Goal: Task Accomplishment & Management: Use online tool/utility

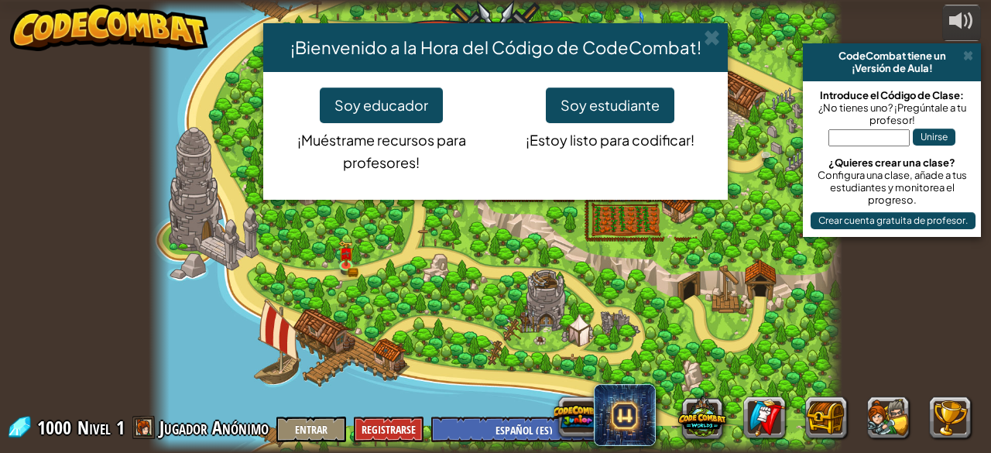
select select "es-ES"
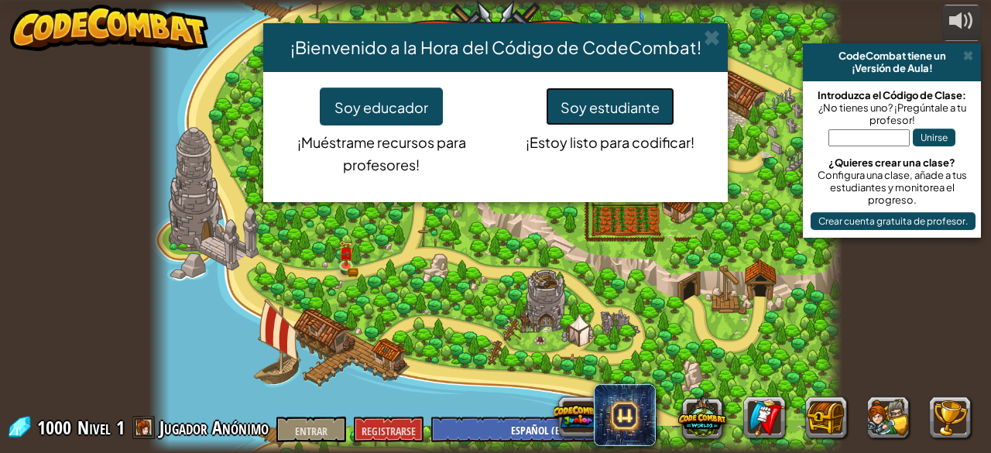
click at [635, 114] on font "Soy estudiante" at bounding box center [610, 107] width 99 height 18
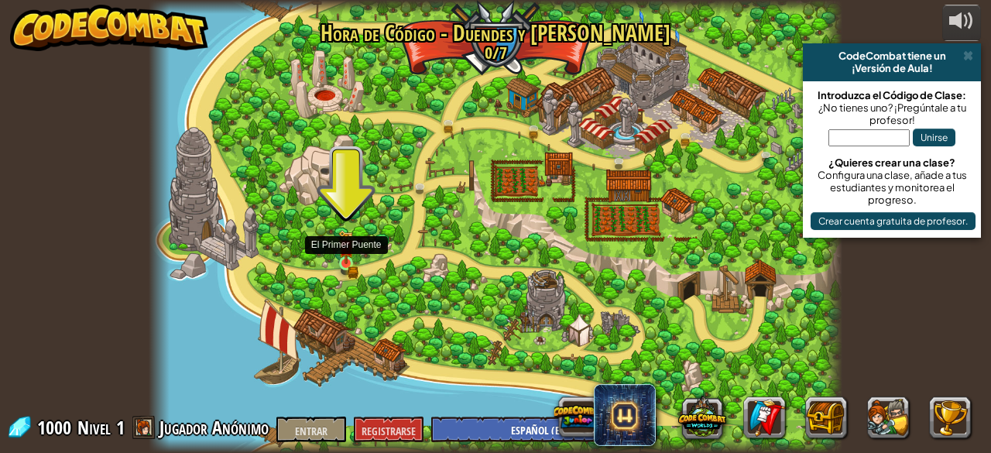
click at [349, 256] on div at bounding box center [346, 263] width 14 height 14
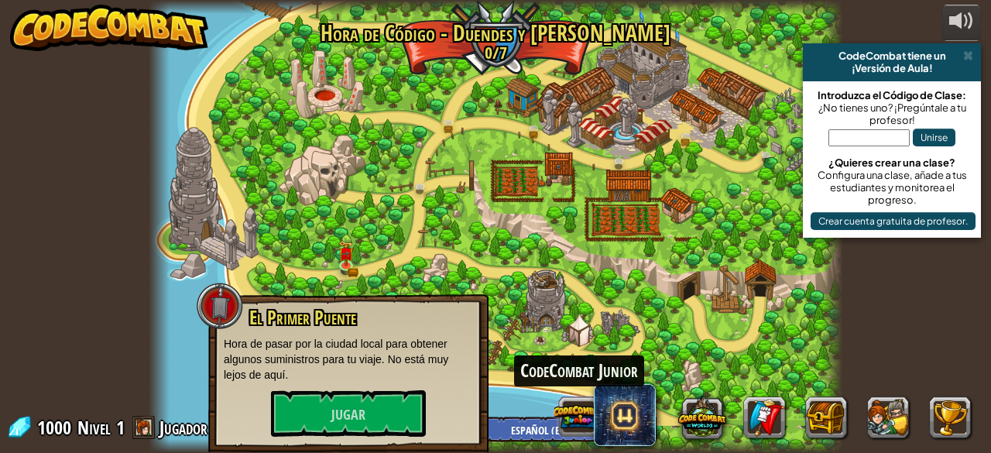
click at [582, 411] on button at bounding box center [579, 417] width 48 height 48
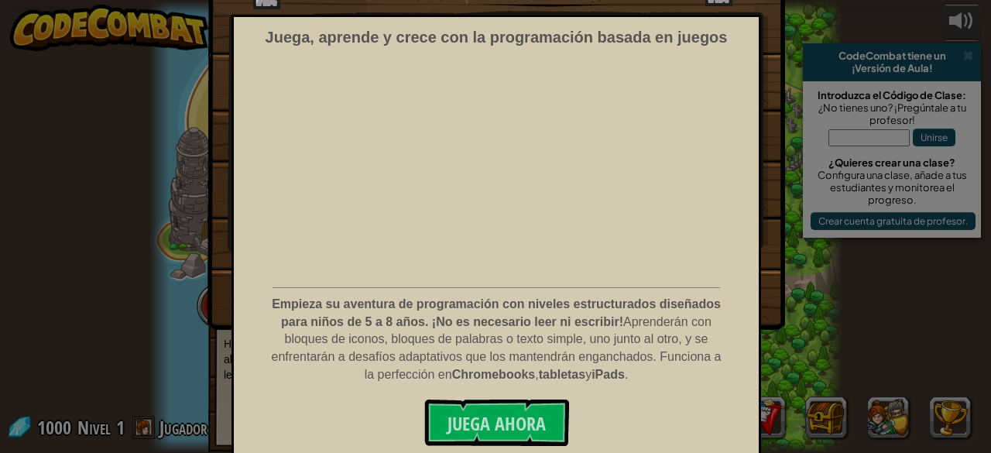
scroll to position [122, 0]
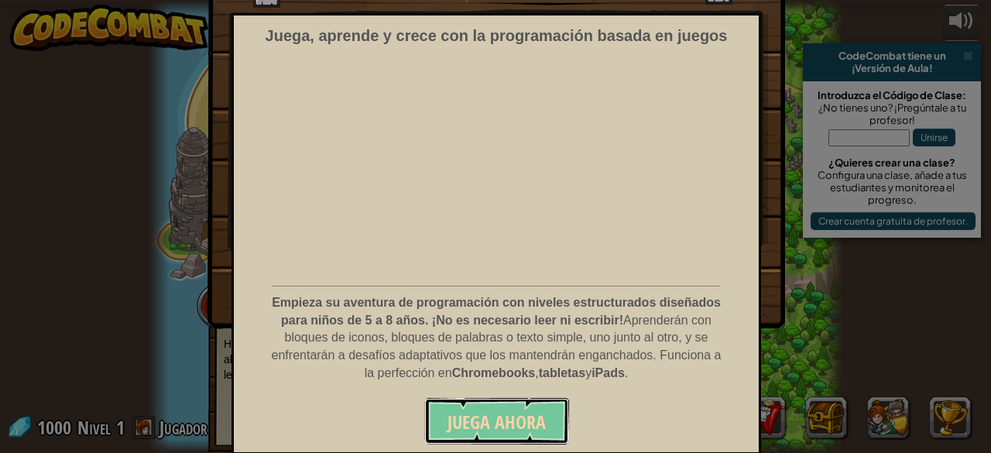
click at [529, 419] on font "Juega ahora" at bounding box center [497, 422] width 98 height 25
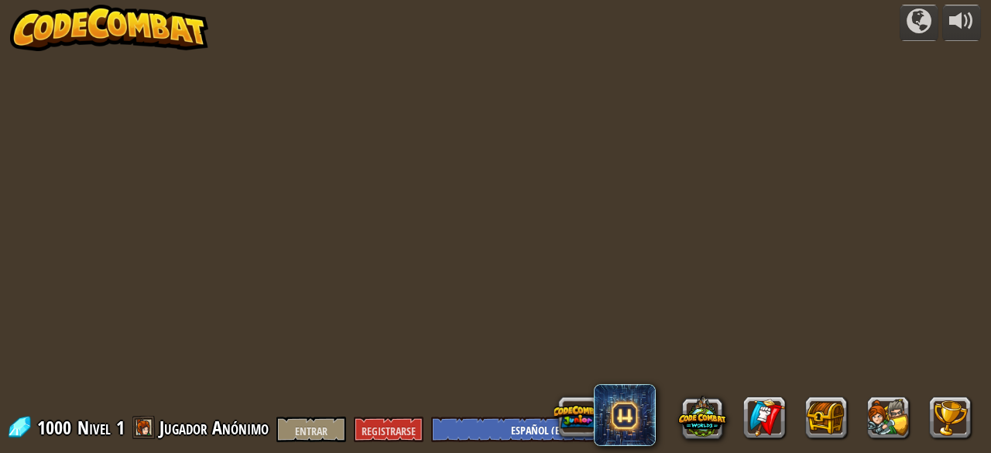
select select "es-ES"
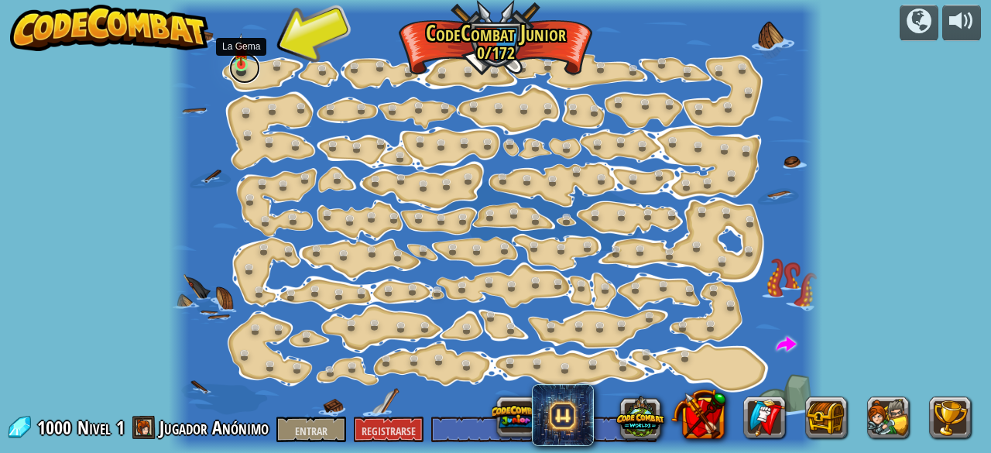
click at [243, 69] on link at bounding box center [244, 68] width 31 height 31
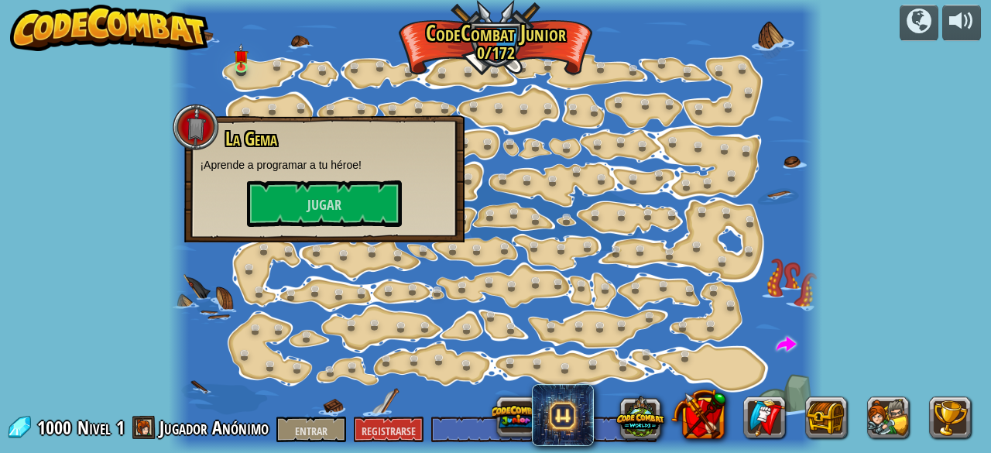
click at [313, 169] on font "¡Aprende a programar a tu héroe!" at bounding box center [281, 165] width 162 height 12
click at [319, 180] on button "Jugar" at bounding box center [324, 203] width 155 height 46
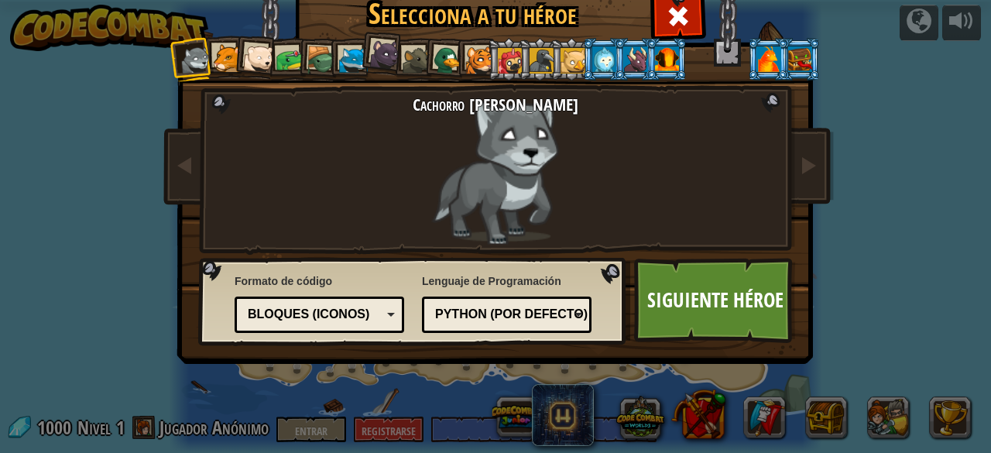
click at [220, 53] on div at bounding box center [227, 58] width 29 height 29
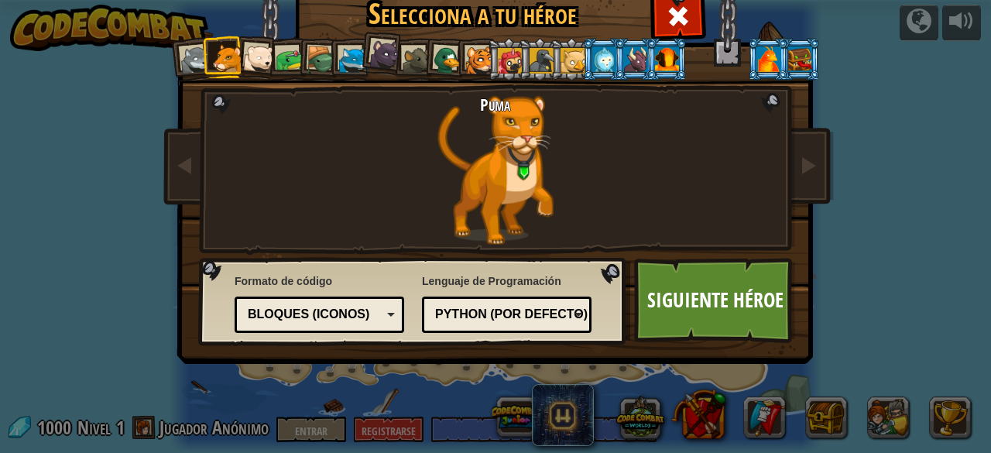
click at [184, 57] on div at bounding box center [195, 60] width 31 height 31
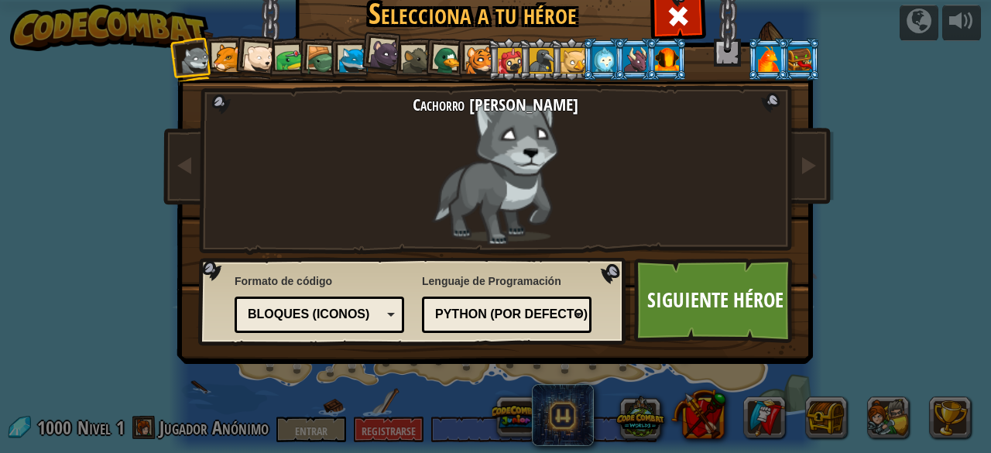
click at [479, 57] on div at bounding box center [479, 60] width 29 height 29
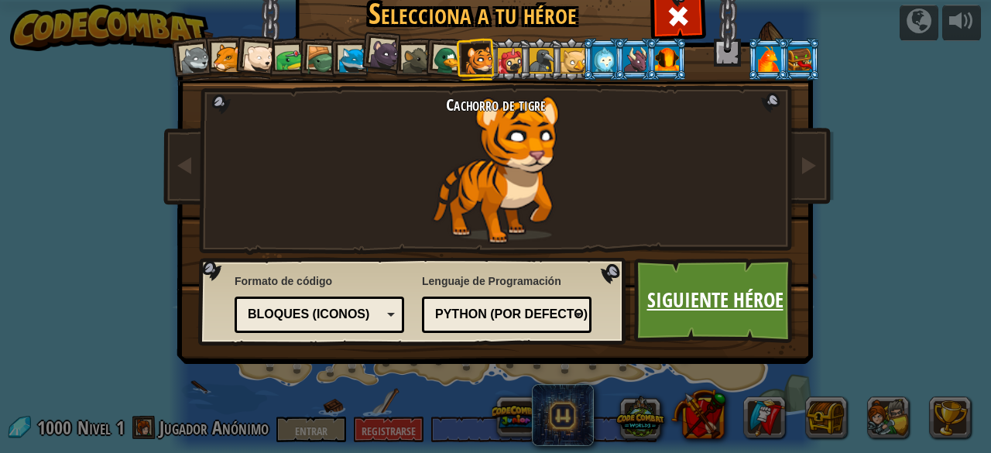
drag, startPoint x: 739, startPoint y: 333, endPoint x: 700, endPoint y: 311, distance: 44.4
click at [700, 311] on font "Siguiente héroe" at bounding box center [715, 300] width 136 height 28
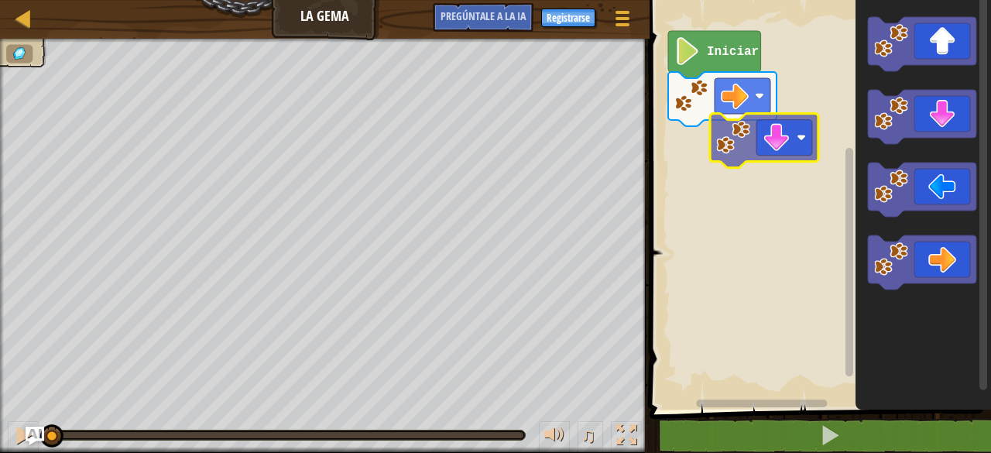
click at [709, 171] on div "Iniciar" at bounding box center [818, 200] width 346 height 417
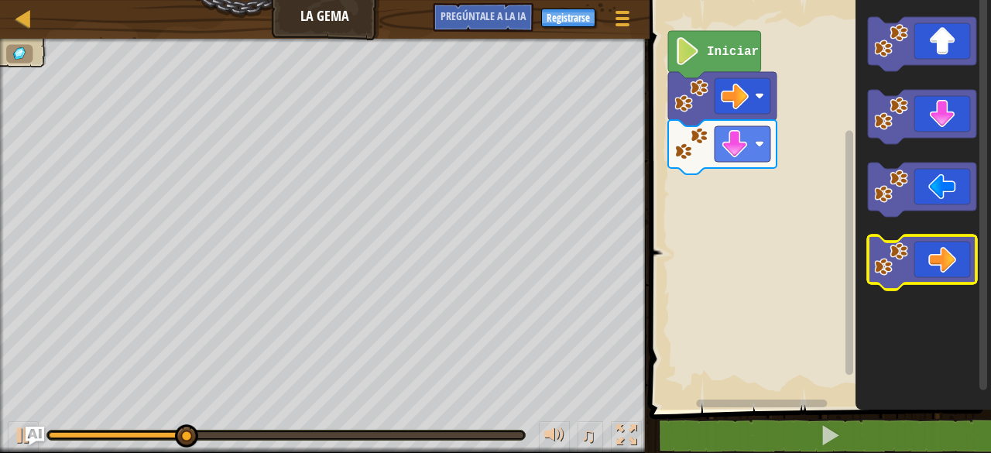
click at [953, 275] on icon "Espacio de trabajo de Blockly" at bounding box center [922, 262] width 108 height 54
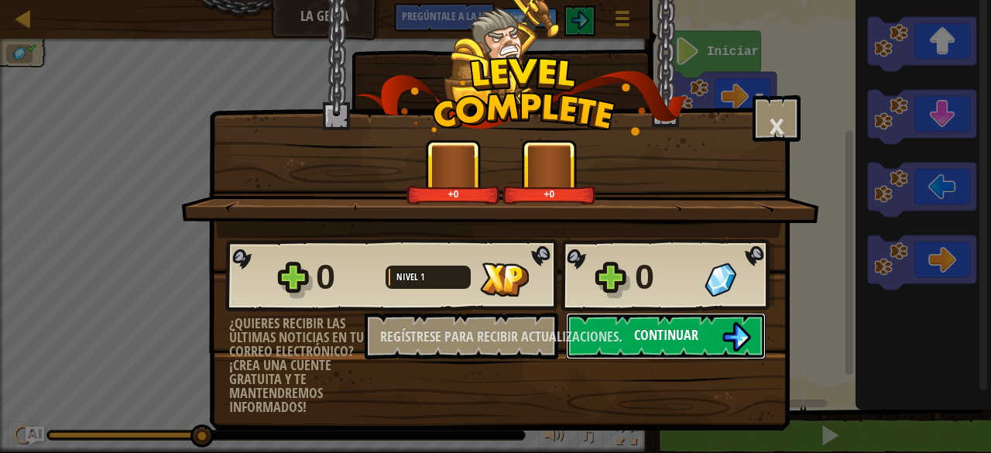
click at [654, 326] on font "Continuar" at bounding box center [666, 334] width 64 height 19
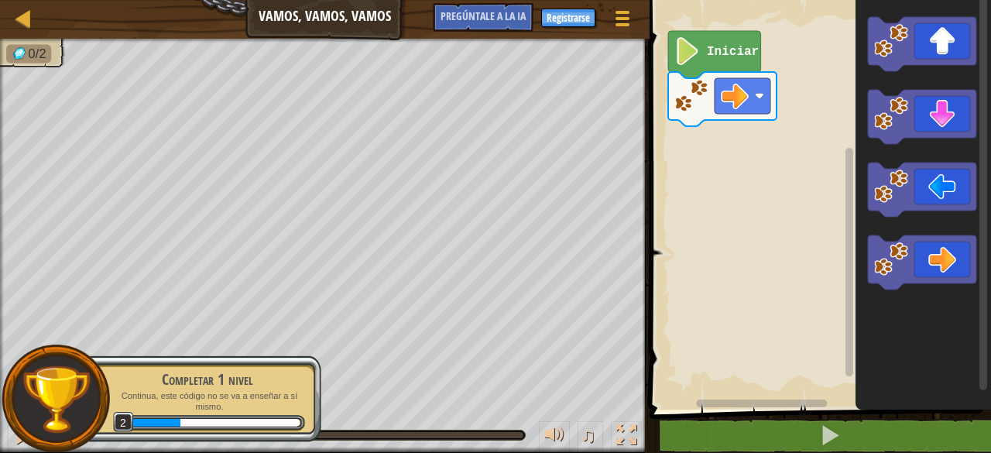
click at [60, 407] on img at bounding box center [56, 399] width 70 height 70
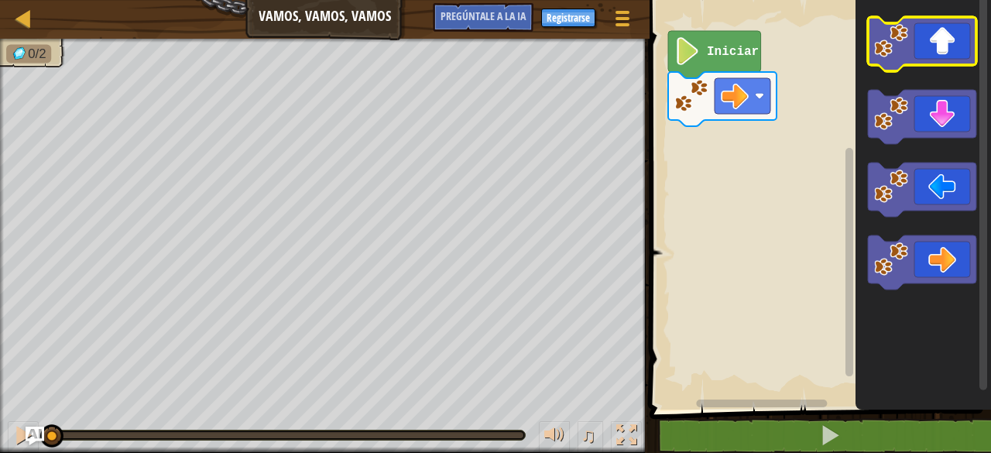
click at [927, 49] on icon "Espacio de trabajo de Blockly" at bounding box center [922, 44] width 108 height 54
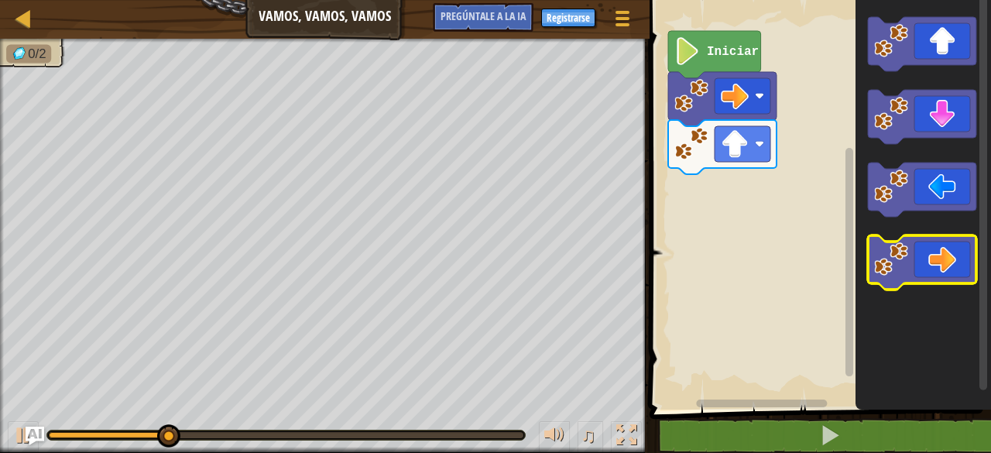
click at [950, 249] on icon "Espacio de trabajo de Blockly" at bounding box center [922, 262] width 108 height 54
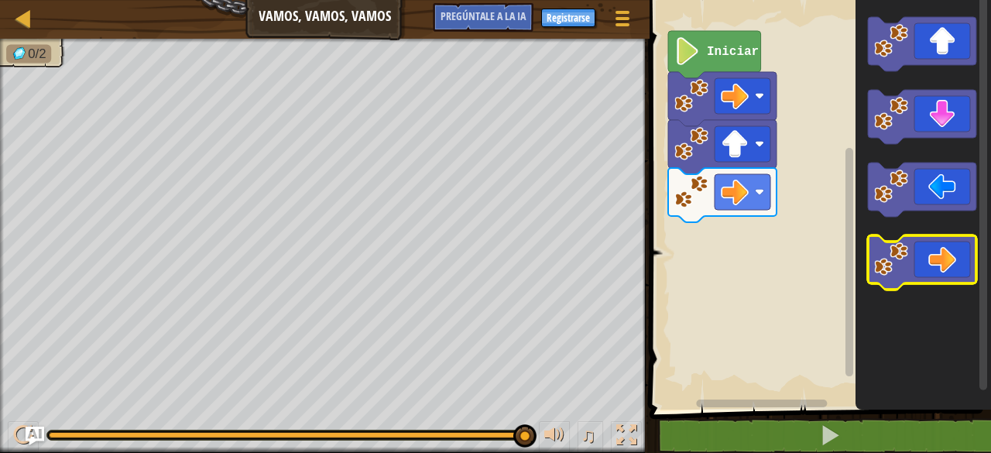
click at [945, 262] on icon "Espacio de trabajo de Blockly" at bounding box center [922, 262] width 108 height 54
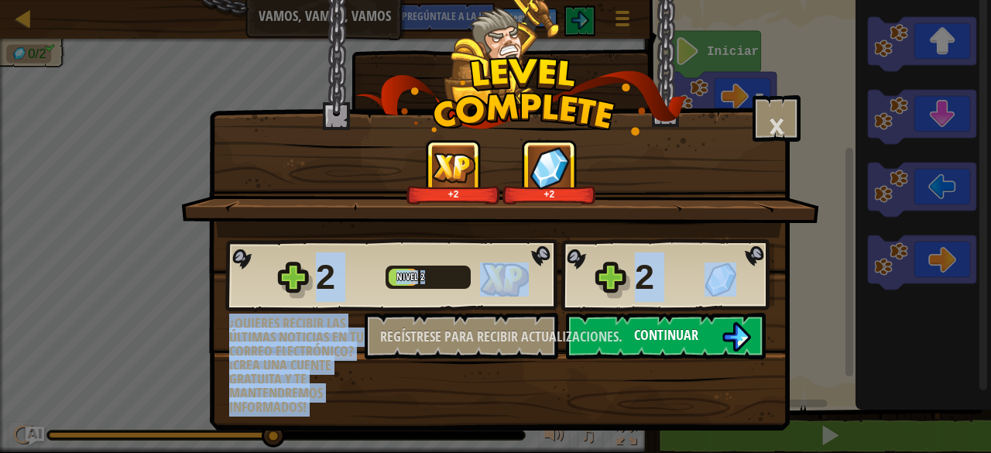
drag, startPoint x: 883, startPoint y: 247, endPoint x: 697, endPoint y: 338, distance: 206.8
click at [697, 338] on div "× Punto este nivel: +2 +2 Estrías reticuladas... 2 Nivel 2 2 ¿Quieres recibir l…" at bounding box center [495, 226] width 991 height 453
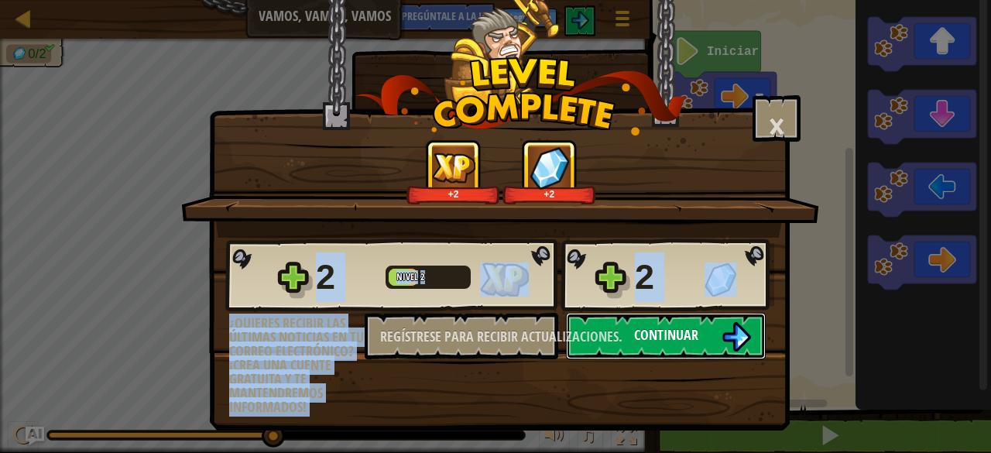
click at [697, 338] on font "Continuar" at bounding box center [666, 334] width 64 height 19
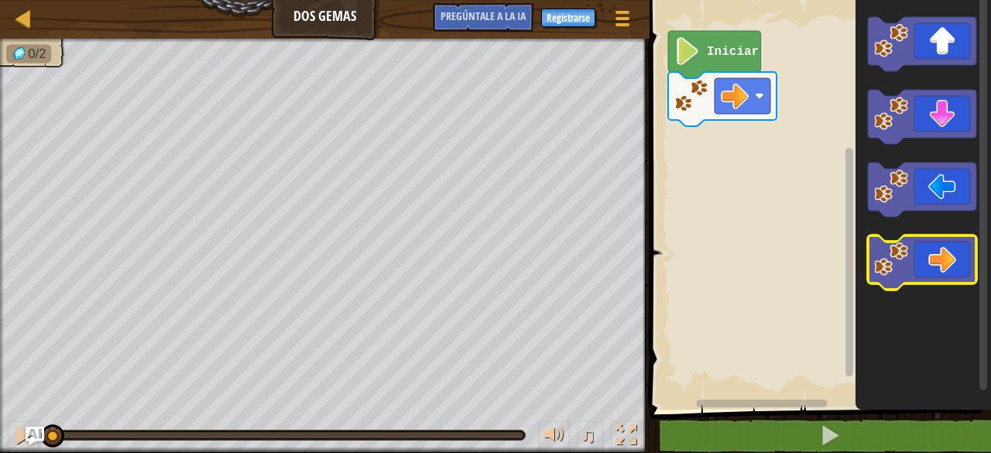
click at [925, 270] on icon "Espacio de trabajo de Blockly" at bounding box center [922, 262] width 108 height 54
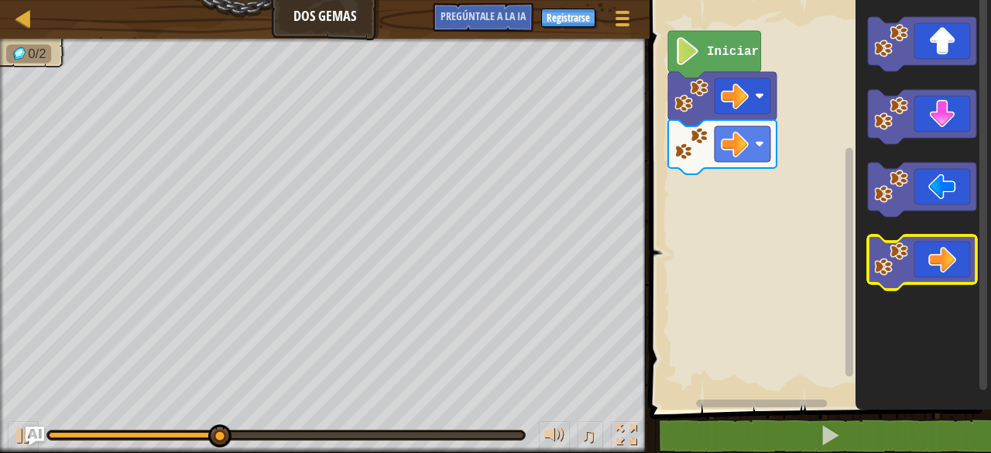
click at [950, 264] on icon "Espacio de trabajo de Blockly" at bounding box center [922, 262] width 108 height 54
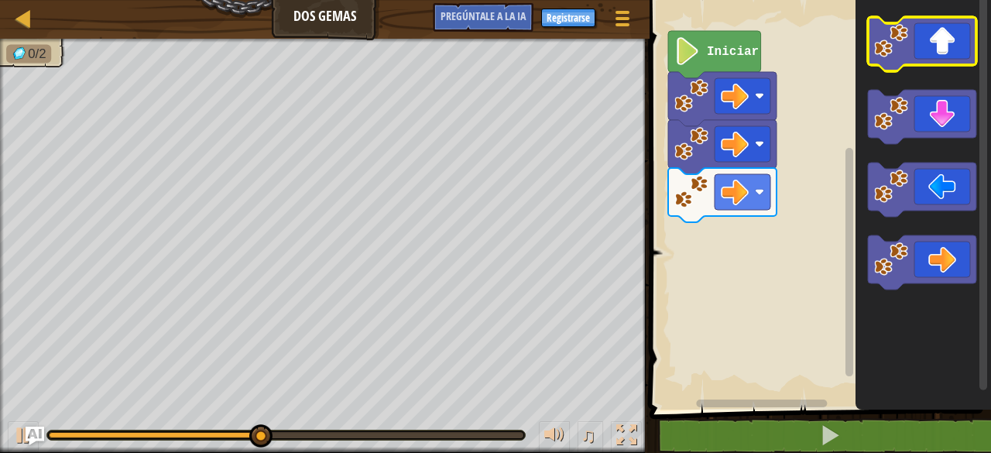
click at [931, 61] on icon "Espacio de trabajo de Blockly" at bounding box center [922, 44] width 108 height 54
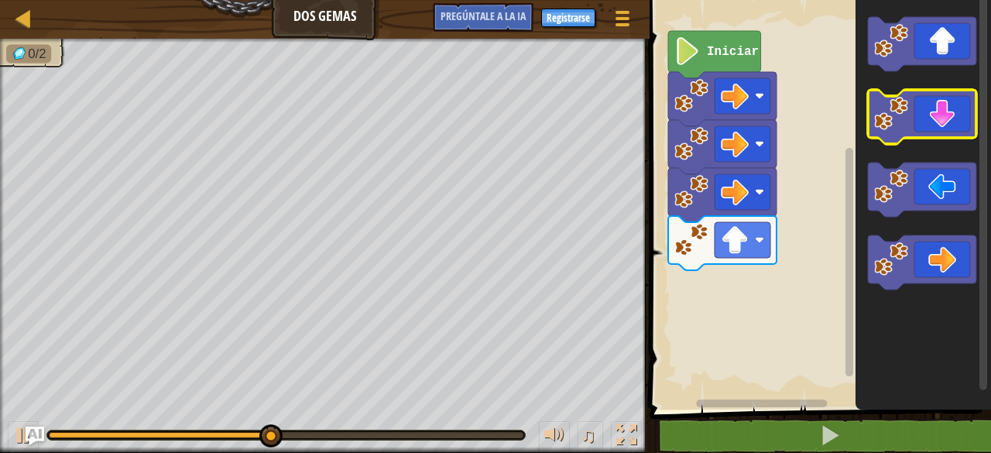
click at [937, 126] on icon "Espacio de trabajo de Blockly" at bounding box center [922, 117] width 108 height 54
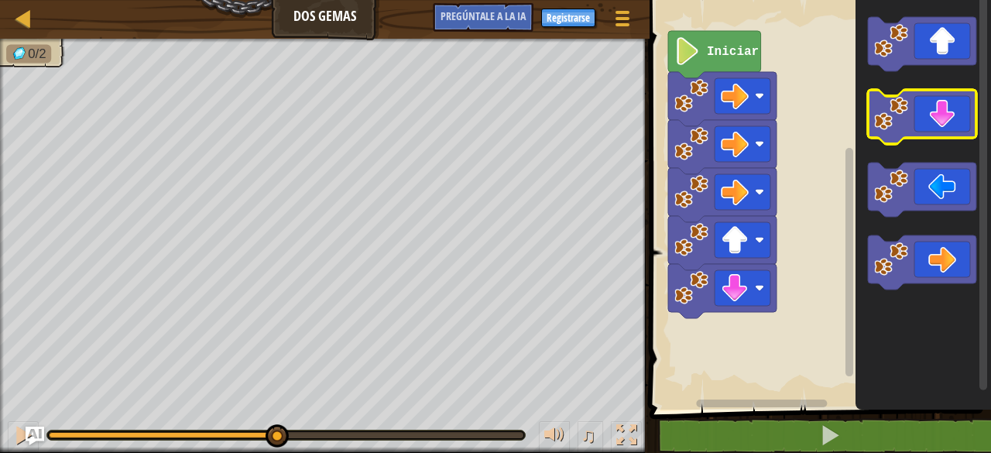
click at [937, 126] on icon "Espacio de trabajo de Blockly" at bounding box center [922, 117] width 108 height 54
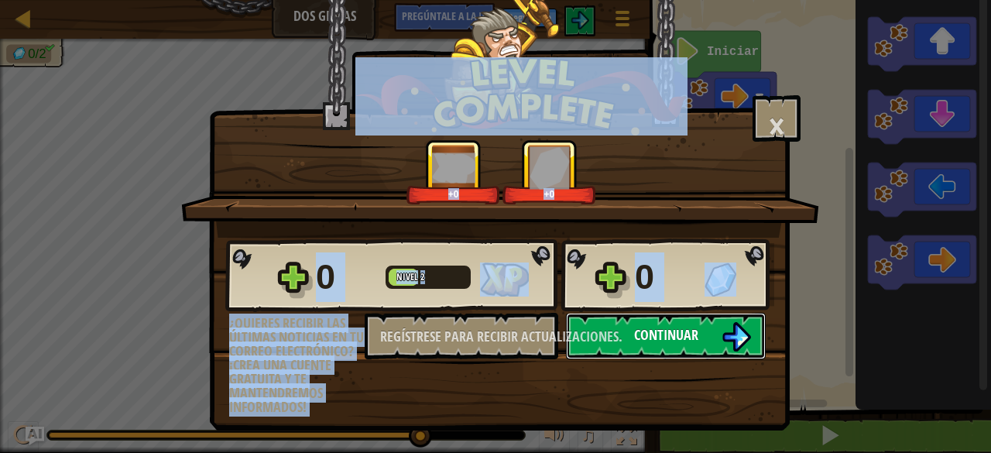
click at [610, 331] on div "0 Nivel 2 0 ¿Quieres recibir las últimas noticias en tu correo electrónico? ¡Cr…" at bounding box center [499, 326] width 579 height 177
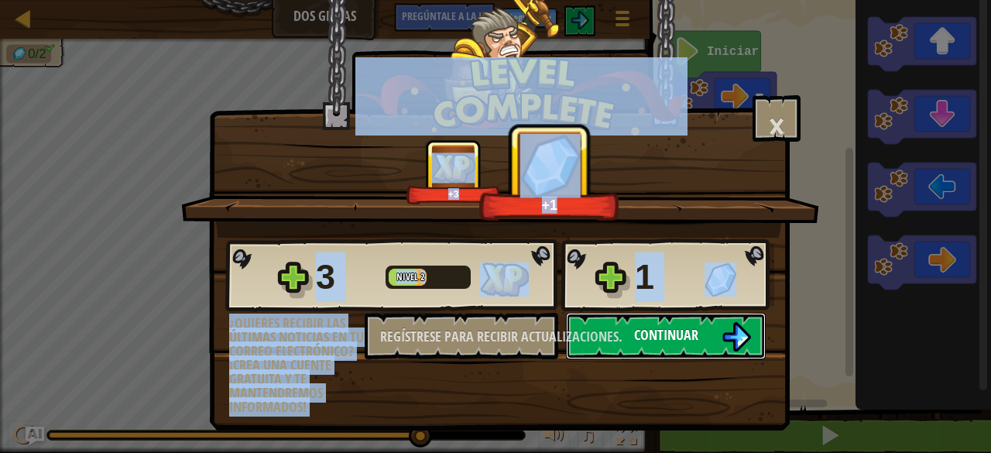
click at [610, 331] on button "Continuar" at bounding box center [666, 336] width 200 height 46
